Goal: Task Accomplishment & Management: Manage account settings

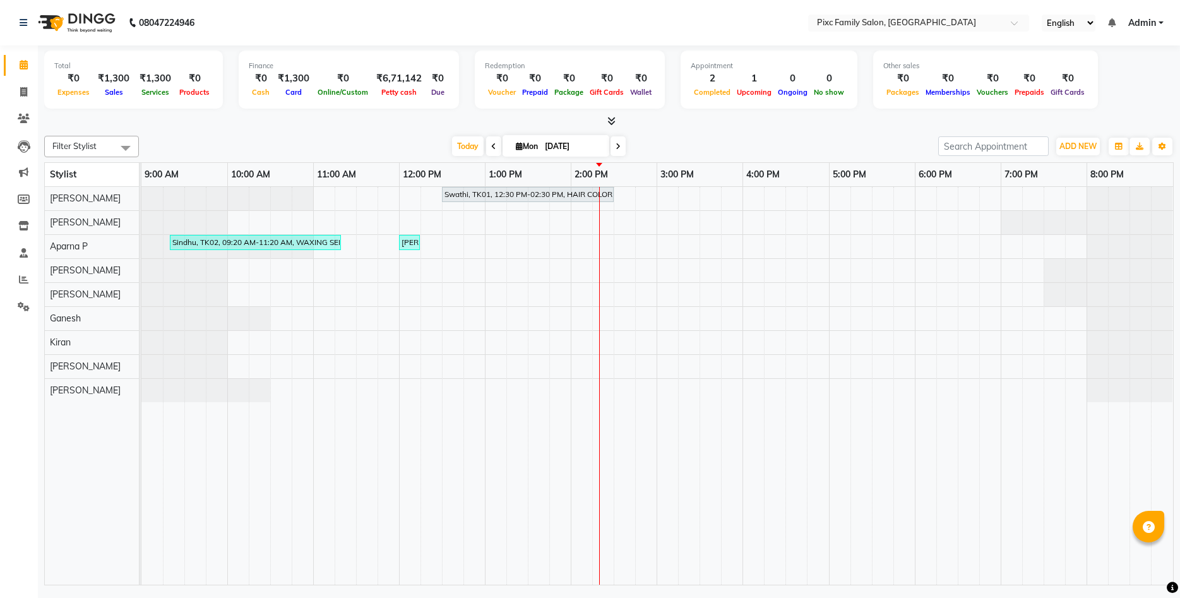
click at [1155, 24] on span "Admin" at bounding box center [1143, 22] width 28 height 13
click at [1117, 85] on link "Sign out" at bounding box center [1099, 87] width 116 height 20
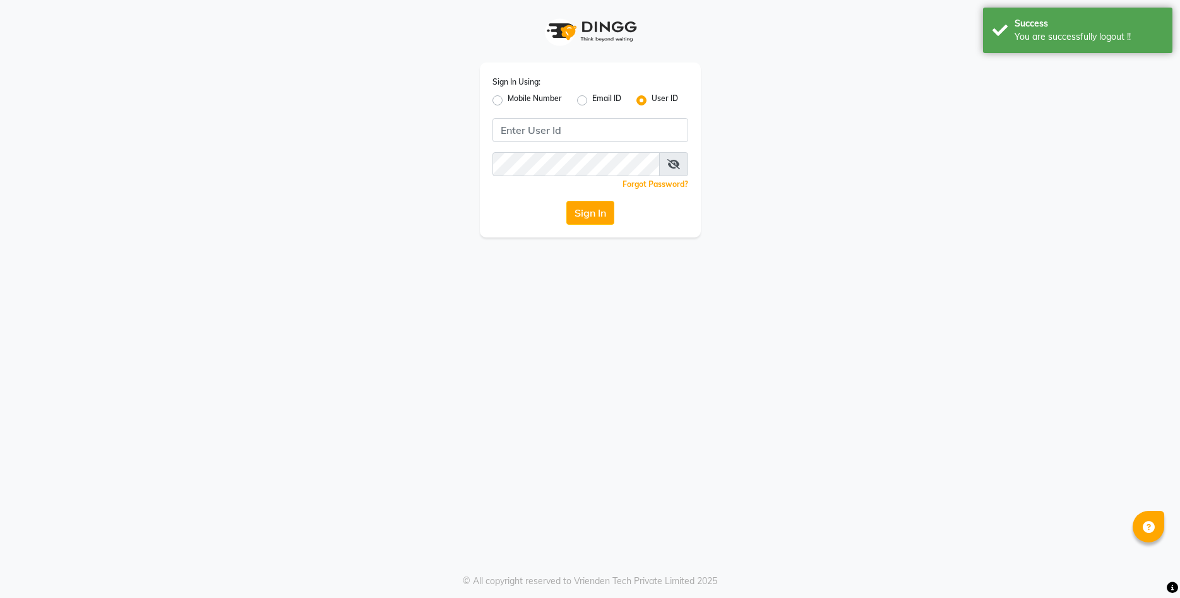
click at [693, 292] on div "Sign In Using: Mobile Number Email ID User ID Remember me Forgot Password? Sign…" at bounding box center [590, 299] width 1180 height 598
